Goal: Information Seeking & Learning: Understand process/instructions

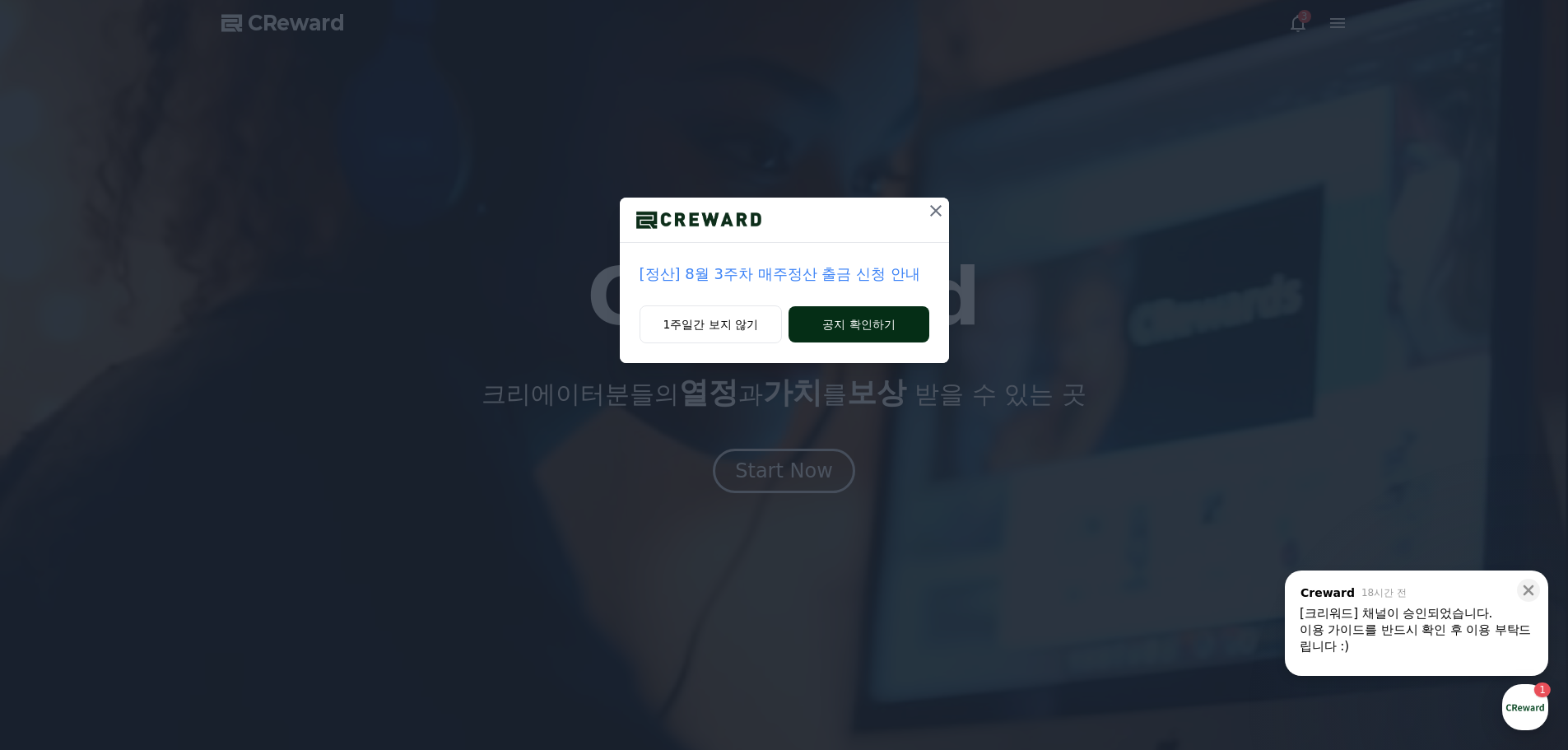
click at [869, 334] on button "공지 확인하기" at bounding box center [858, 324] width 140 height 36
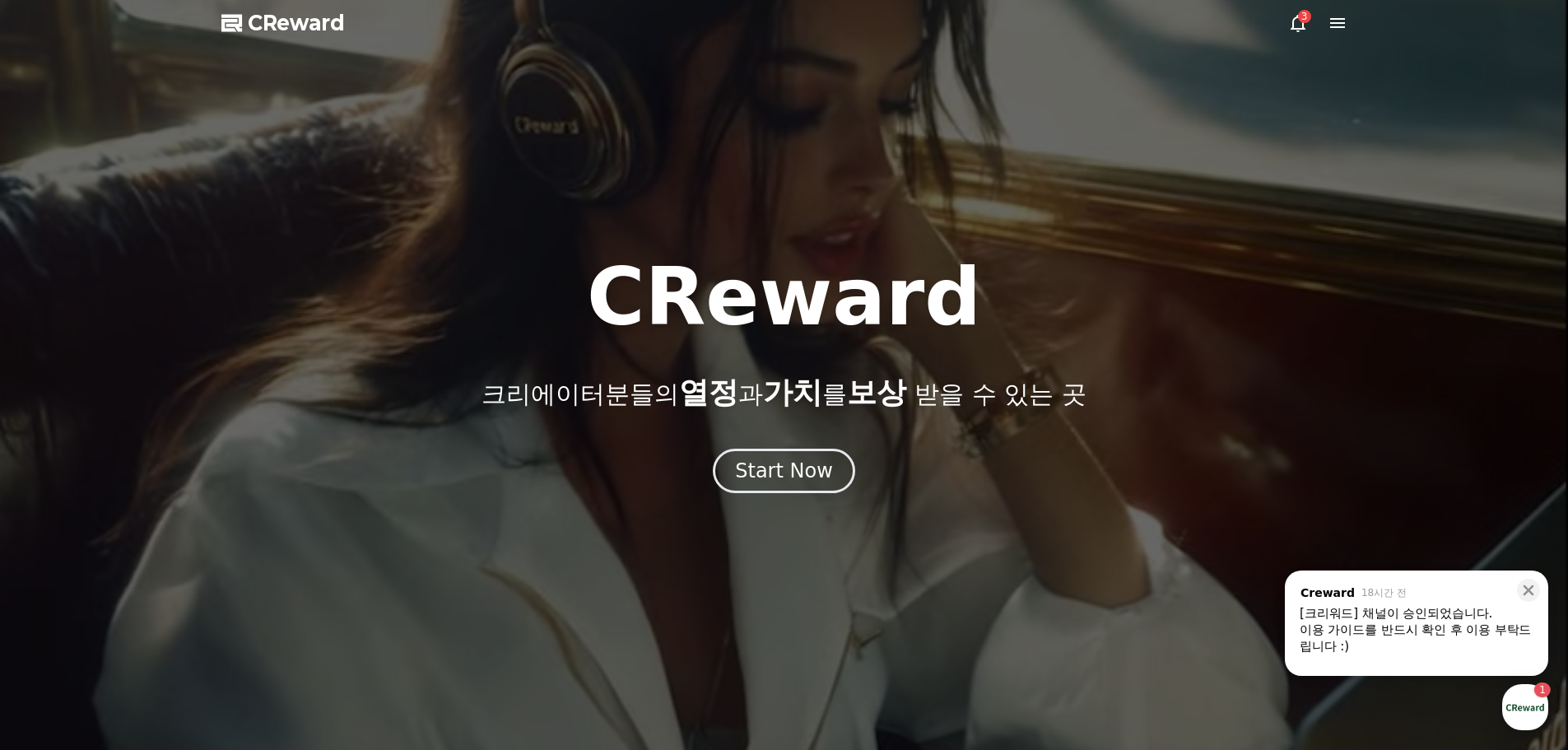
click at [1307, 17] on div "3" at bounding box center [1304, 17] width 13 height 13
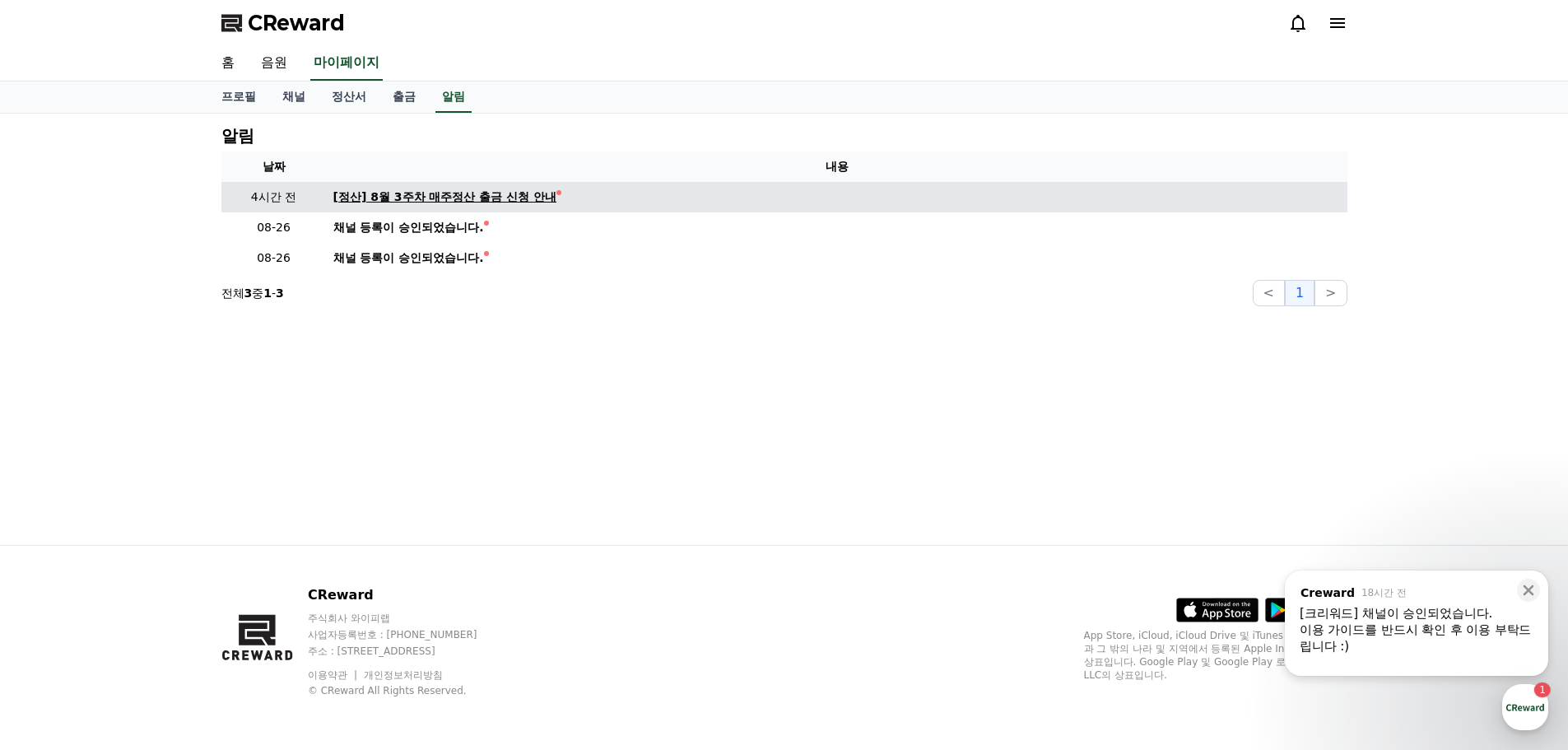
click at [529, 198] on div "[정산] 8월 3주차 매주정산 출금 신청 안내" at bounding box center [445, 196] width 224 height 17
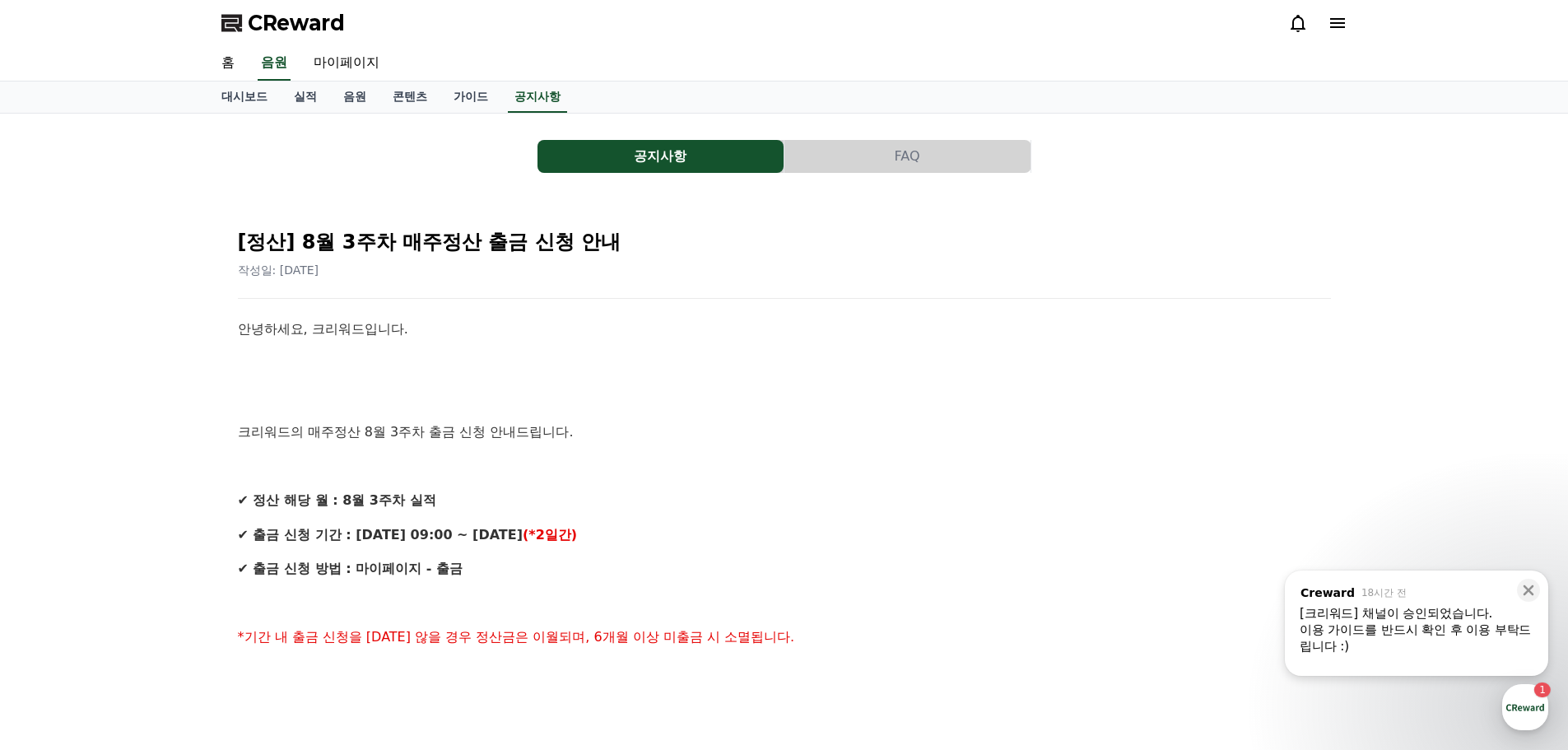
click at [1441, 630] on div "이용 가이드를 반드시 확인 후 이용 부탁드립니다 :)" at bounding box center [1416, 638] width 234 height 33
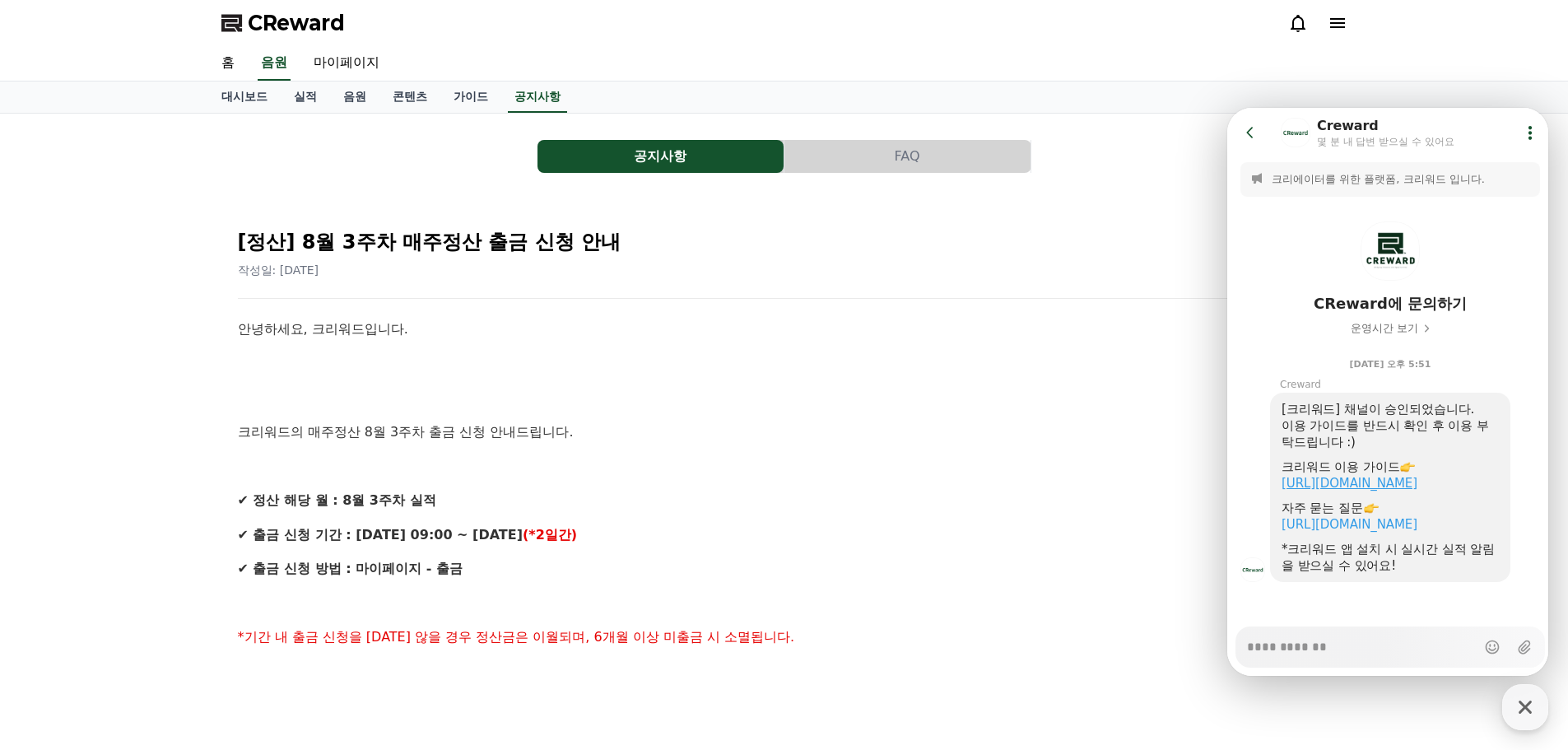
click at [1417, 485] on link "https://creward.net/music/guide/android" at bounding box center [1349, 483] width 136 height 15
type textarea "*"
